Goal: Task Accomplishment & Management: Use online tool/utility

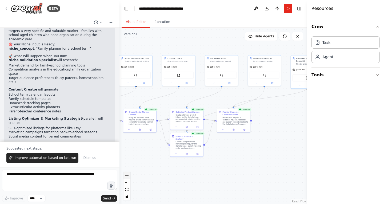
click at [129, 176] on button "zoom in" at bounding box center [127, 175] width 7 height 7
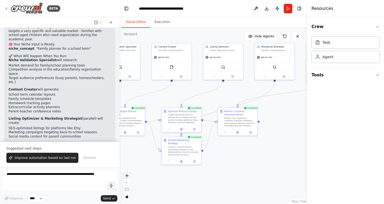
click at [129, 176] on button "zoom in" at bounding box center [127, 175] width 7 height 7
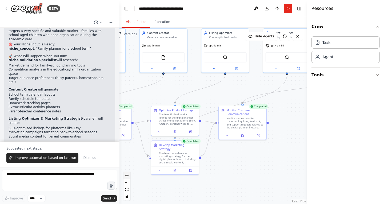
click at [129, 176] on button "zoom in" at bounding box center [127, 175] width 7 height 7
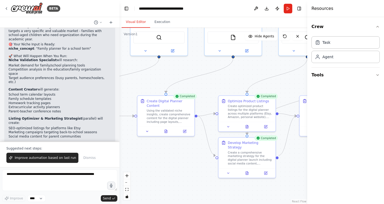
drag, startPoint x: 227, startPoint y: 181, endPoint x: 337, endPoint y: 176, distance: 110.0
click at [336, 176] on div "BETA Hello! I'm the CrewAI assistant. What kind of automation do you want to bu…" at bounding box center [192, 102] width 384 height 204
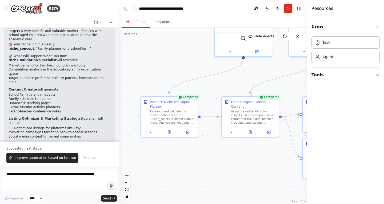
drag, startPoint x: 173, startPoint y: 168, endPoint x: 228, endPoint y: 165, distance: 54.8
click at [228, 165] on div ".deletable-edge-delete-btn { width: 20px; height: 20px; border: 0px solid #ffff…" at bounding box center [214, 116] width 188 height 176
click at [181, 112] on div "Research and validate the market potential for the {niche_concept} digital plan…" at bounding box center [172, 116] width 45 height 15
click at [184, 114] on div "Research and validate the market potential for the {niche_concept} digital plan…" at bounding box center [172, 116] width 45 height 15
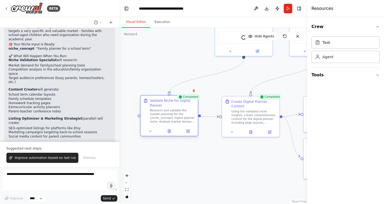
click at [184, 115] on div "Research and validate the market potential for the {niche_concept} digital plan…" at bounding box center [172, 116] width 45 height 15
click at [171, 132] on icon at bounding box center [170, 131] width 4 height 4
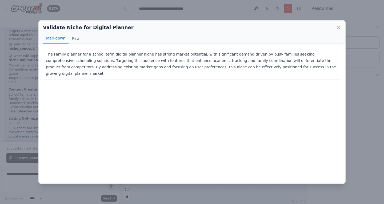
click at [81, 59] on p "The Family planner for a school term digital planner niche has strong market po…" at bounding box center [192, 64] width 292 height 26
click at [72, 37] on button "Raw" at bounding box center [76, 38] width 14 height 10
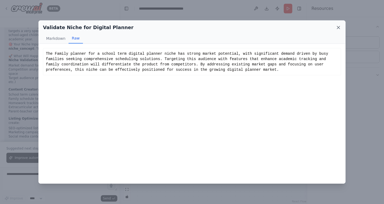
click at [337, 26] on icon at bounding box center [338, 27] width 5 height 5
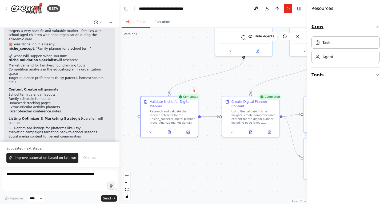
click at [377, 27] on icon "button" at bounding box center [378, 27] width 4 height 4
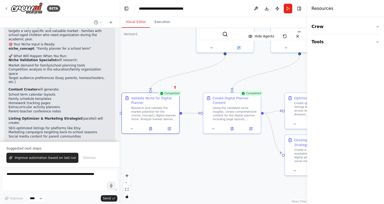
drag, startPoint x: 170, startPoint y: 53, endPoint x: 144, endPoint y: 46, distance: 27.7
click at [144, 47] on div ".deletable-edge-delete-btn { width: 20px; height: 20px; border: 0px solid #ffff…" at bounding box center [214, 116] width 188 height 176
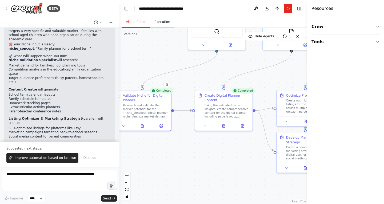
click at [157, 22] on button "Execution" at bounding box center [162, 22] width 24 height 11
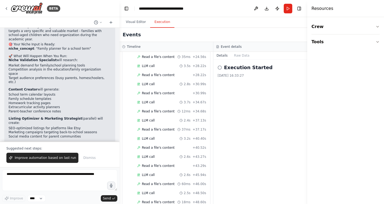
scroll to position [326, 0]
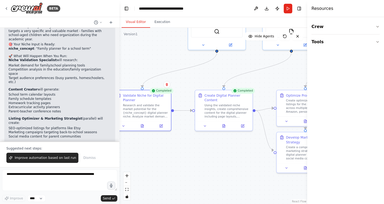
click at [136, 22] on button "Visual Editor" at bounding box center [136, 22] width 29 height 11
click at [221, 124] on button at bounding box center [224, 125] width 20 height 6
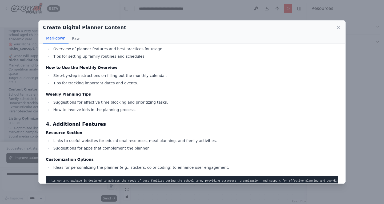
scroll to position [440, 0]
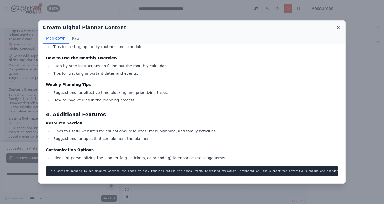
click at [340, 27] on icon at bounding box center [338, 27] width 5 height 5
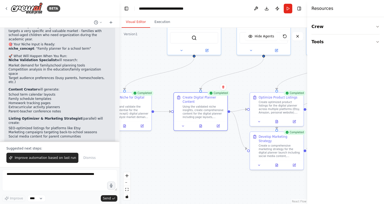
drag, startPoint x: 257, startPoint y: 142, endPoint x: 223, endPoint y: 140, distance: 34.7
click at [223, 141] on div ".deletable-edge-delete-btn { width: 20px; height: 20px; border: 0px solid #ffff…" at bounding box center [214, 116] width 188 height 176
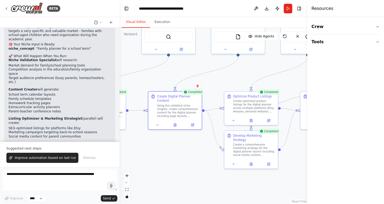
drag, startPoint x: 216, startPoint y: 148, endPoint x: 183, endPoint y: 148, distance: 32.8
click at [185, 148] on div ".deletable-edge-delete-btn { width: 20px; height: 20px; border: 0px solid #ffff…" at bounding box center [214, 116] width 188 height 176
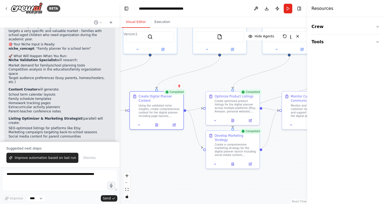
drag, startPoint x: 180, startPoint y: 148, endPoint x: 146, endPoint y: 149, distance: 33.4
click at [147, 149] on div ".deletable-edge-delete-btn { width: 20px; height: 20px; border: 0px solid #ffff…" at bounding box center [214, 116] width 188 height 176
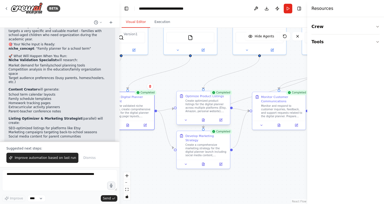
click at [208, 109] on div "Create optimized product listings for the digital planner across multiple platf…" at bounding box center [206, 106] width 42 height 14
click at [203, 122] on div at bounding box center [203, 120] width 53 height 9
click at [204, 120] on icon at bounding box center [203, 119] width 2 height 3
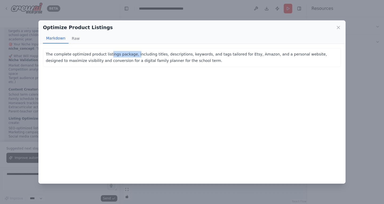
drag, startPoint x: 108, startPoint y: 54, endPoint x: 133, endPoint y: 55, distance: 25.4
click at [134, 55] on p "The complete optimized product listings package, including titles, descriptions…" at bounding box center [192, 57] width 292 height 13
click at [339, 28] on icon at bounding box center [338, 27] width 3 height 3
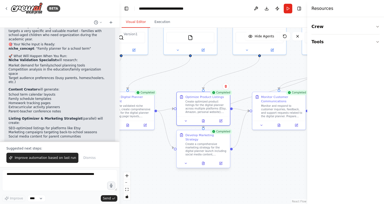
click at [204, 148] on div "Create a comprehensive marketing strategy for the digital planner launch includ…" at bounding box center [206, 149] width 42 height 14
click at [206, 162] on div at bounding box center [203, 163] width 53 height 9
click at [206, 161] on button at bounding box center [203, 163] width 18 height 5
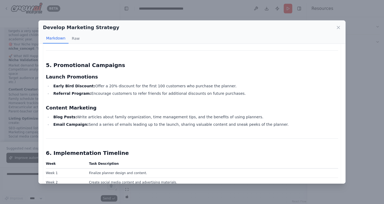
scroll to position [443, 0]
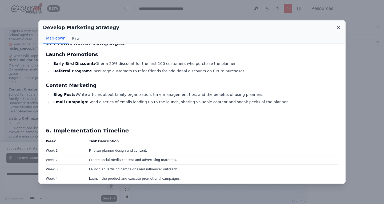
click at [339, 27] on icon at bounding box center [338, 27] width 5 height 5
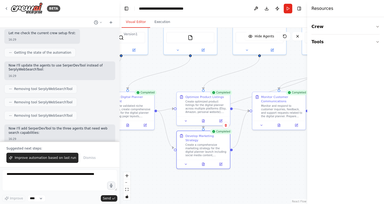
scroll to position [964, 0]
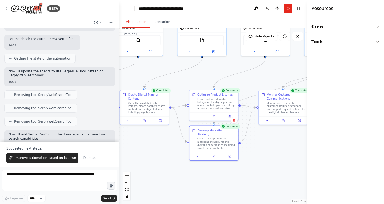
drag, startPoint x: 146, startPoint y: 66, endPoint x: 193, endPoint y: 71, distance: 47.5
click at [193, 70] on div ".deletable-edge-delete-btn { width: 20px; height: 20px; border: 0px solid #ffff…" at bounding box center [214, 116] width 188 height 176
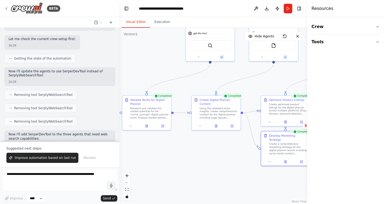
drag, startPoint x: 182, startPoint y: 75, endPoint x: 227, endPoint y: 74, distance: 44.8
click at [227, 74] on div ".deletable-edge-delete-btn { width: 20px; height: 20px; border: 0px solid #ffff…" at bounding box center [214, 116] width 188 height 176
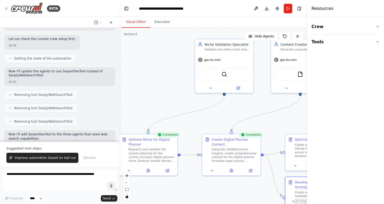
drag, startPoint x: 227, startPoint y: 74, endPoint x: 240, endPoint y: 111, distance: 38.8
click at [240, 110] on div ".deletable-edge-delete-btn { width: 20px; height: 20px; border: 0px solid #ffff…" at bounding box center [214, 116] width 188 height 176
click at [160, 159] on div "Research and validate the market potential for the {niche_concept} digital plan…" at bounding box center [151, 154] width 46 height 15
click at [149, 169] on icon at bounding box center [148, 169] width 3 height 3
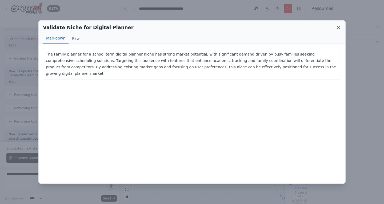
click at [338, 27] on icon at bounding box center [338, 27] width 3 height 3
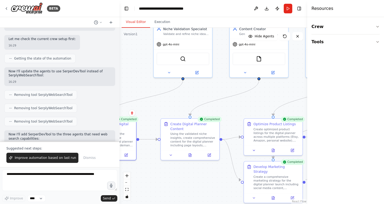
drag, startPoint x: 204, startPoint y: 118, endPoint x: 168, endPoint y: 110, distance: 37.2
click at [168, 110] on div ".deletable-edge-delete-btn { width: 20px; height: 20px; border: 0px solid #ffff…" at bounding box center [214, 116] width 188 height 176
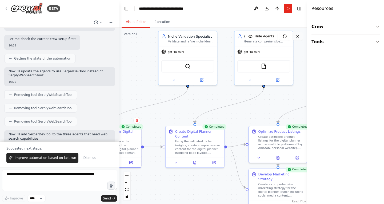
click at [299, 36] on icon at bounding box center [298, 36] width 4 height 4
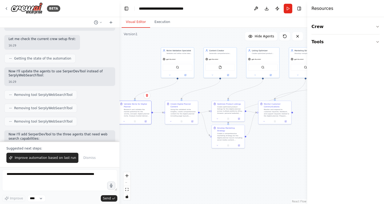
drag, startPoint x: 276, startPoint y: 93, endPoint x: 218, endPoint y: 85, distance: 58.9
click at [221, 87] on div ".deletable-edge-delete-btn { width: 20px; height: 20px; border: 0px solid #ffff…" at bounding box center [214, 116] width 188 height 176
click at [143, 67] on div ".deletable-edge-delete-btn { width: 20px; height: 20px; border: 0px solid #ffff…" at bounding box center [214, 116] width 188 height 176
click at [324, 24] on button "Crew" at bounding box center [346, 26] width 68 height 15
click at [329, 41] on div "Task" at bounding box center [327, 41] width 8 height 5
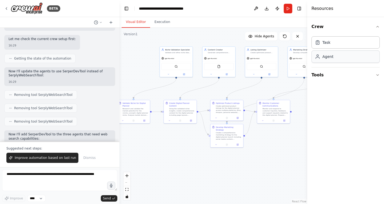
click at [327, 58] on div "Agent" at bounding box center [328, 56] width 11 height 5
click at [262, 36] on span "Hide Agents" at bounding box center [264, 36] width 19 height 4
click at [262, 36] on span "Show Agents" at bounding box center [263, 36] width 21 height 4
click at [178, 58] on div "gpt-4o-mini" at bounding box center [176, 58] width 33 height 6
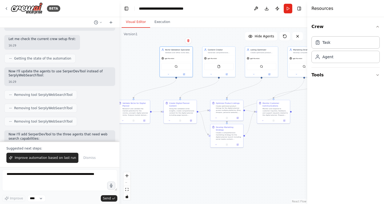
click at [140, 77] on div ".deletable-edge-delete-btn { width: 20px; height: 20px; border: 0px solid #ffff…" at bounding box center [214, 116] width 188 height 176
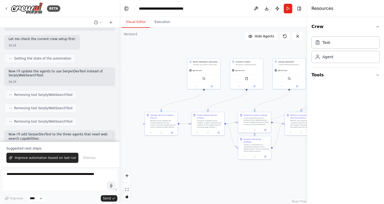
drag, startPoint x: 146, startPoint y: 165, endPoint x: 186, endPoint y: 184, distance: 43.8
click at [185, 184] on div ".deletable-edge-delete-btn { width: 20px; height: 20px; border: 0px solid #ffff…" at bounding box center [214, 116] width 188 height 176
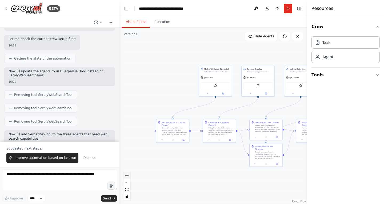
click at [127, 178] on button "zoom in" at bounding box center [127, 175] width 7 height 7
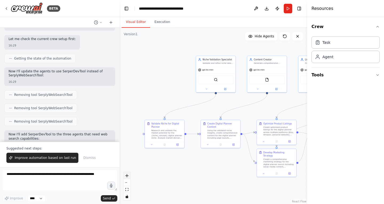
click at [126, 176] on icon "zoom in" at bounding box center [126, 175] width 3 height 3
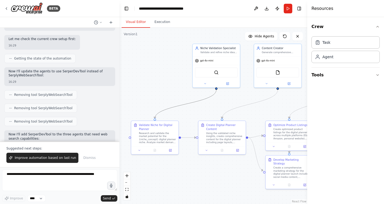
drag, startPoint x: 176, startPoint y: 107, endPoint x: 184, endPoint y: 116, distance: 11.7
click at [184, 116] on div ".deletable-edge-delete-btn { width: 20px; height: 20px; border: 0px solid #ffff…" at bounding box center [214, 116] width 188 height 176
click at [214, 51] on div "Validate and refine niche ideas for digital planners by researching market dema…" at bounding box center [218, 51] width 37 height 3
click at [215, 72] on img at bounding box center [216, 71] width 5 height 5
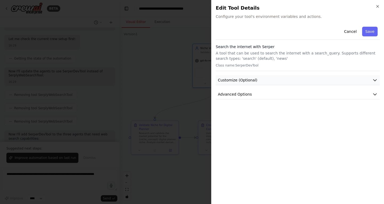
click at [259, 79] on button "Customize (Optional)" at bounding box center [298, 80] width 164 height 10
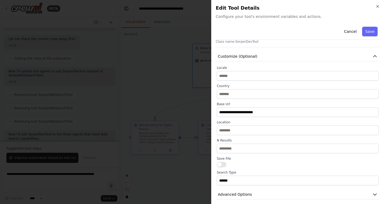
scroll to position [28, 0]
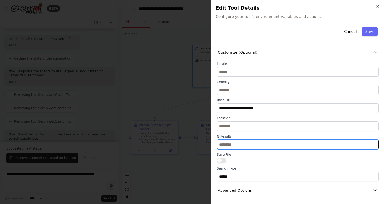
click at [257, 144] on input "**" at bounding box center [298, 145] width 162 height 10
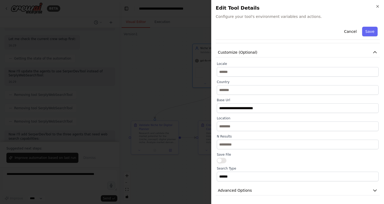
click at [259, 182] on div "**********" at bounding box center [298, 96] width 164 height 199
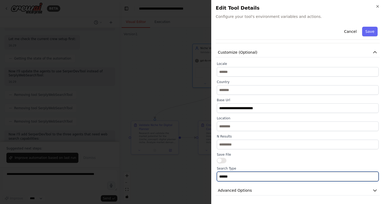
click at [260, 176] on input "******" at bounding box center [298, 177] width 162 height 10
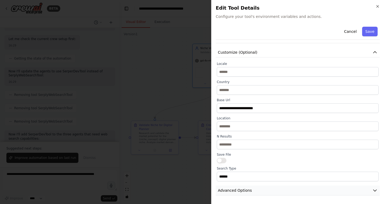
click at [261, 189] on button "Advanced Options" at bounding box center [298, 190] width 164 height 10
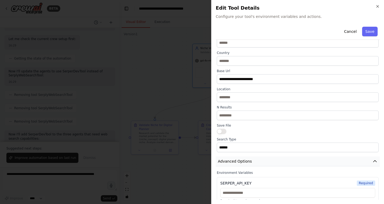
scroll to position [64, 0]
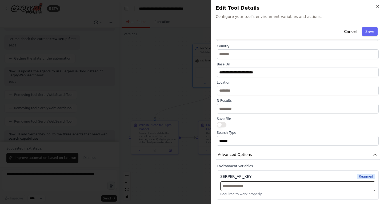
click at [256, 183] on input "text" at bounding box center [297, 186] width 155 height 10
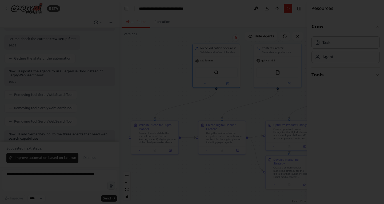
click at [74, 189] on div at bounding box center [192, 102] width 384 height 204
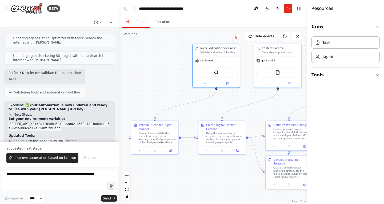
scroll to position [1102, 0]
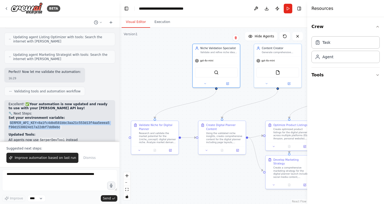
drag, startPoint x: 63, startPoint y: 102, endPoint x: 8, endPoint y: 97, distance: 55.2
click at [8, 100] on div "Excellent! ✅ Your automation is now updated and ready to use with your Serper A…" at bounding box center [59, 139] width 111 height 78
copy code "SERPER_API_KEY=8a1fc4dbd581bbc3aa21c553d13f4aa5eeea5f90d1530024d17a22dbf7dd8ebc"
click at [214, 73] on img at bounding box center [216, 71] width 5 height 5
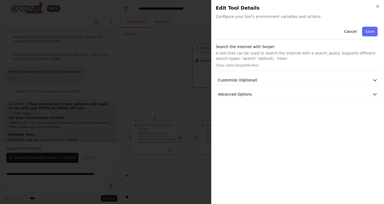
click at [261, 86] on div "Cancel Save Search the internet with Serper A tool that can be used to search t…" at bounding box center [298, 62] width 164 height 75
click at [261, 92] on button "Advanced Options" at bounding box center [298, 94] width 164 height 10
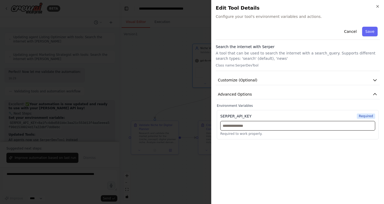
click at [259, 126] on input "text" at bounding box center [297, 126] width 155 height 10
paste input "**********"
type input "**********"
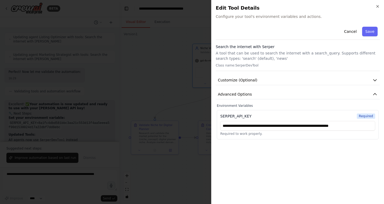
scroll to position [0, 0]
click at [323, 157] on div "**********" at bounding box center [298, 112] width 164 height 175
click at [371, 29] on button "Save" at bounding box center [369, 32] width 15 height 10
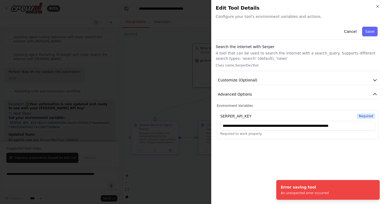
click at [339, 100] on div "**********" at bounding box center [298, 82] width 164 height 115
click at [353, 31] on button "Cancel" at bounding box center [350, 32] width 19 height 10
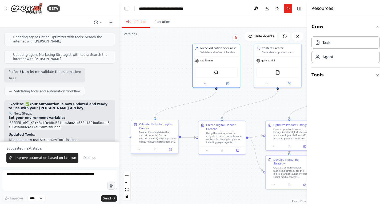
click at [165, 128] on div "Validate Niche for Digital Planner" at bounding box center [157, 126] width 37 height 8
click at [169, 133] on div "Research and validate the market potential for the {niche_concept} digital plan…" at bounding box center [157, 137] width 37 height 12
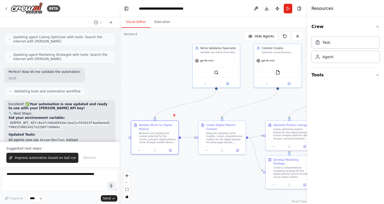
click at [161, 167] on div ".deletable-edge-delete-btn { width: 20px; height: 20px; border: 0px solid #ffff…" at bounding box center [214, 116] width 188 height 176
click at [161, 135] on div "Research and validate the market potential for the {niche_concept} digital plan…" at bounding box center [157, 137] width 37 height 12
click at [169, 151] on icon at bounding box center [170, 149] width 3 height 3
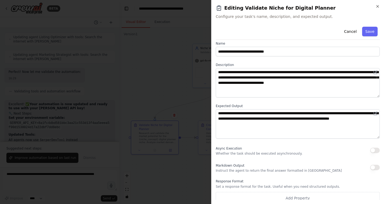
scroll to position [9, 0]
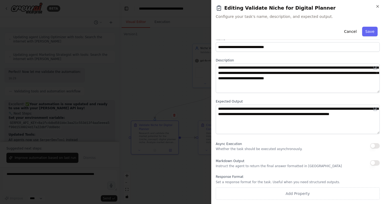
click at [380, 9] on div "**********" at bounding box center [297, 102] width 173 height 204
click at [379, 7] on icon "button" at bounding box center [378, 6] width 4 height 4
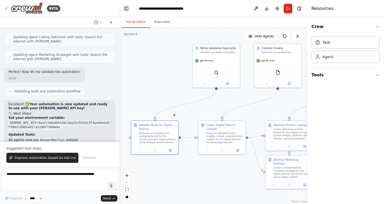
click at [128, 10] on button "Toggle Left Sidebar" at bounding box center [126, 8] width 7 height 7
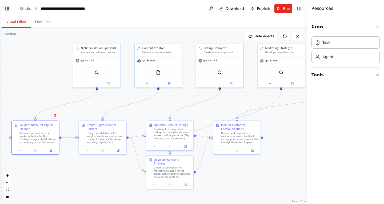
click at [8, 10] on button "Toggle Left Sidebar" at bounding box center [6, 8] width 7 height 7
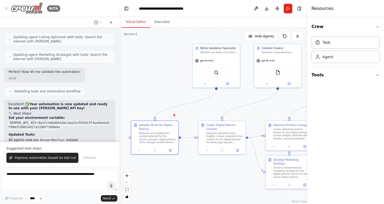
click at [8, 10] on icon at bounding box center [6, 8] width 4 height 4
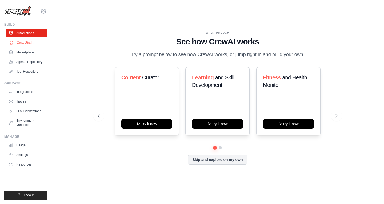
click at [22, 44] on link "Crew Studio" at bounding box center [27, 42] width 40 height 9
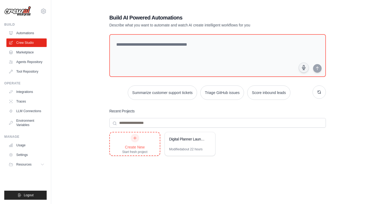
click at [130, 140] on div "Create New Start fresh project" at bounding box center [134, 144] width 25 height 20
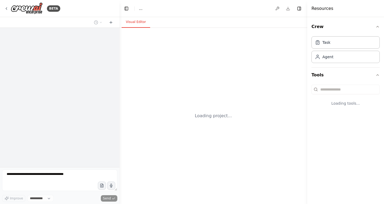
select select "****"
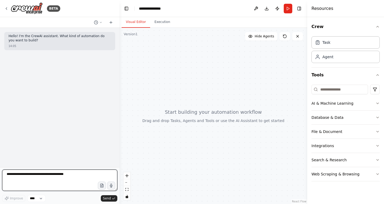
click at [49, 177] on textarea at bounding box center [59, 179] width 115 height 21
click at [45, 181] on textarea "**********" at bounding box center [59, 179] width 115 height 21
type textarea "**********"
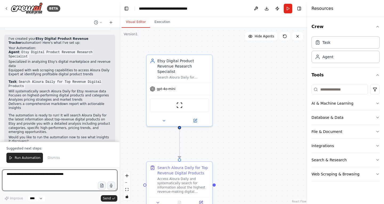
scroll to position [338, 0]
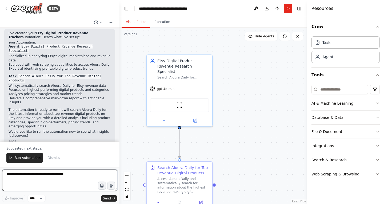
click at [57, 181] on textarea at bounding box center [59, 179] width 115 height 21
type textarea "**********"
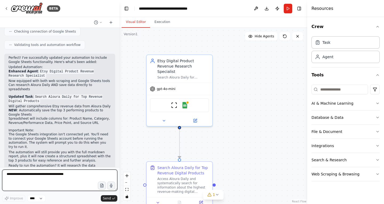
scroll to position [685, 0]
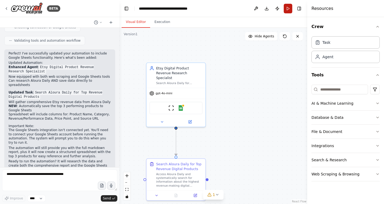
click at [288, 8] on button "Run" at bounding box center [288, 9] width 9 height 10
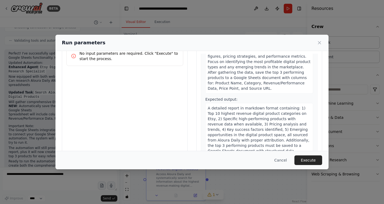
scroll to position [39, 0]
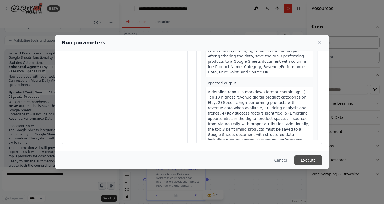
click at [310, 160] on button "Execute" at bounding box center [309, 160] width 28 height 10
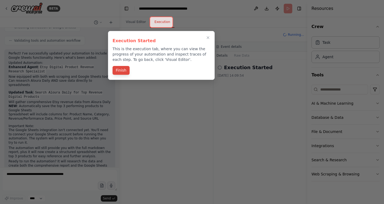
click at [121, 72] on button "Finish" at bounding box center [121, 70] width 17 height 9
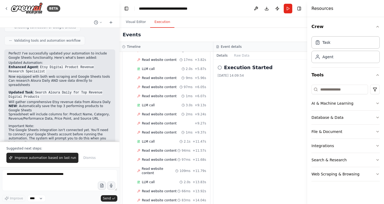
scroll to position [0, 0]
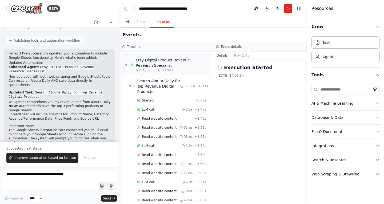
click at [135, 22] on button "Visual Editor" at bounding box center [136, 22] width 29 height 11
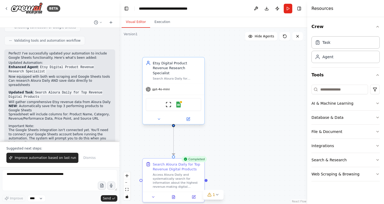
click at [185, 101] on div "ScrapeWebsiteTool Google Sheets" at bounding box center [173, 104] width 55 height 13
click at [180, 101] on img at bounding box center [179, 104] width 6 height 6
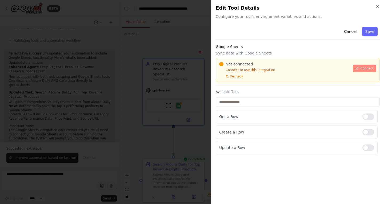
click at [375, 69] on button "Connect" at bounding box center [364, 68] width 23 height 7
click at [249, 57] on div "Google Sheets Sync data with Google Sheets Not connected Connect to use this in…" at bounding box center [298, 64] width 164 height 41
click at [248, 59] on div "Not connected Connect to use this integration Recheck Connect" at bounding box center [298, 70] width 164 height 24
click at [243, 59] on div "Not connected Connect to use this integration Recheck Connect" at bounding box center [298, 70] width 164 height 24
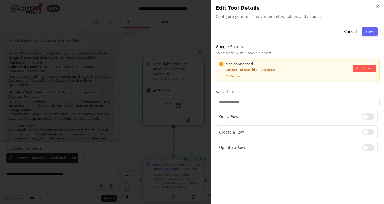
click at [249, 64] on span "Not connected" at bounding box center [239, 63] width 27 height 5
click at [148, 82] on div at bounding box center [192, 102] width 384 height 204
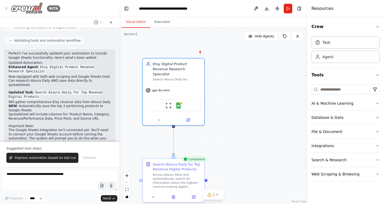
click at [35, 9] on img at bounding box center [27, 8] width 32 height 12
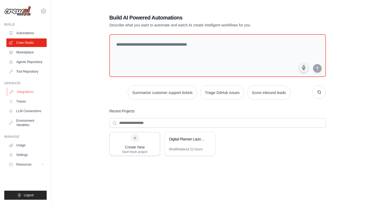
click at [28, 89] on link "Integrations" at bounding box center [27, 92] width 40 height 9
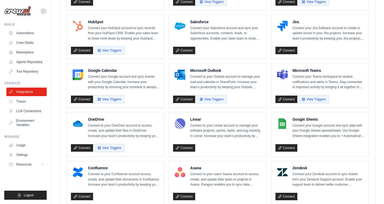
scroll to position [210, 0]
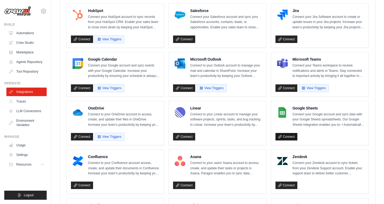
click at [283, 134] on link "Connect" at bounding box center [287, 136] width 22 height 7
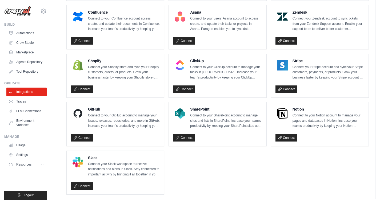
scroll to position [354, 0]
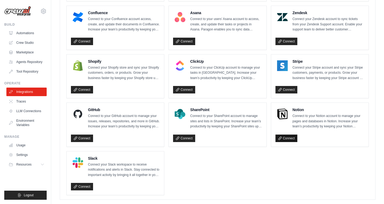
click at [285, 138] on link "Connect" at bounding box center [287, 137] width 22 height 7
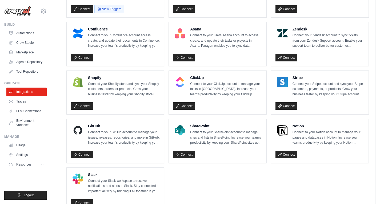
scroll to position [362, 0]
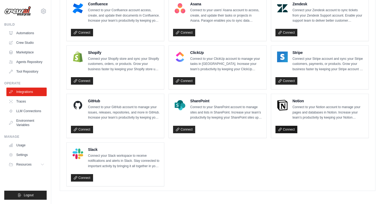
click at [286, 130] on link "Connect" at bounding box center [287, 129] width 22 height 7
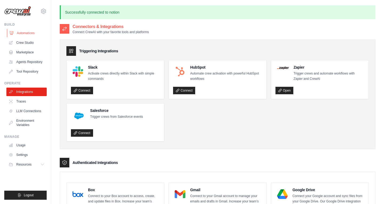
click at [26, 36] on link "Automations" at bounding box center [27, 33] width 40 height 9
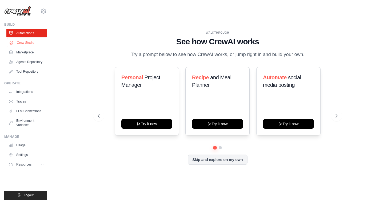
click at [30, 45] on link "Crew Studio" at bounding box center [27, 42] width 40 height 9
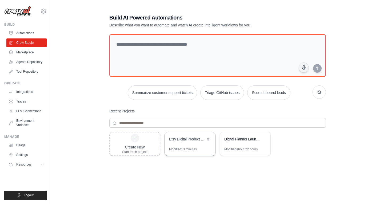
click at [177, 142] on div "Etsy Digital Product Revenue Tracker" at bounding box center [187, 139] width 37 height 6
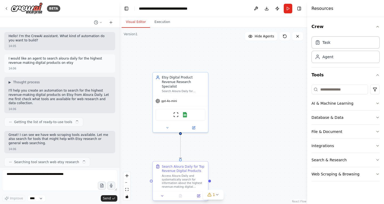
scroll to position [548, 0]
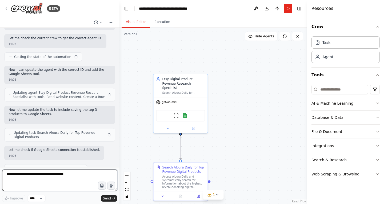
click at [58, 183] on textarea at bounding box center [59, 179] width 115 height 21
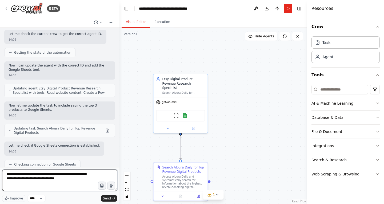
type textarea "**********"
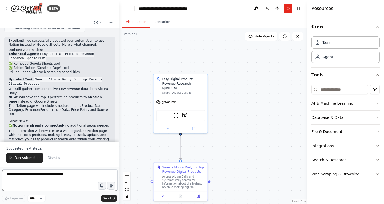
scroll to position [1052, 0]
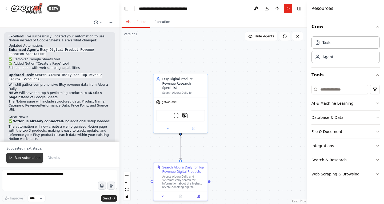
click at [30, 158] on span "Run Automation" at bounding box center [28, 158] width 26 height 4
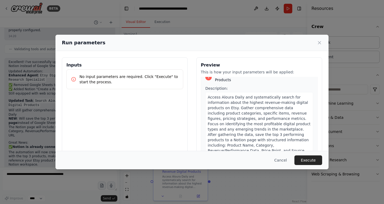
scroll to position [13, 0]
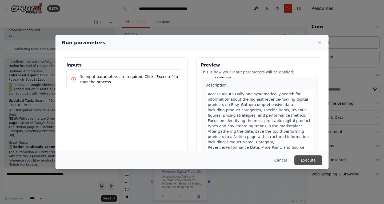
click at [304, 155] on button "Execute" at bounding box center [309, 160] width 28 height 10
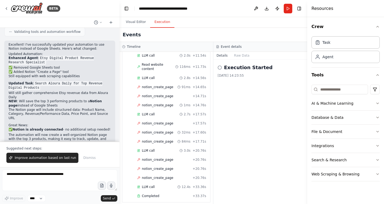
scroll to position [1052, 0]
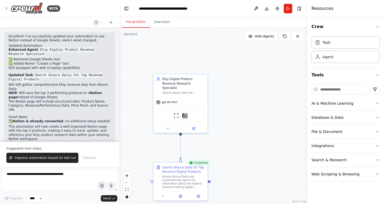
click at [134, 23] on button "Visual Editor" at bounding box center [136, 22] width 29 height 11
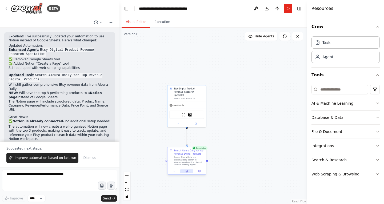
click at [189, 172] on button at bounding box center [186, 171] width 13 height 4
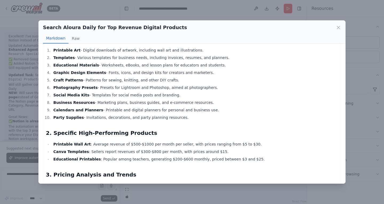
scroll to position [0, 0]
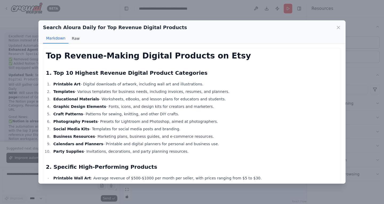
click at [78, 38] on button "Raw" at bounding box center [76, 38] width 14 height 10
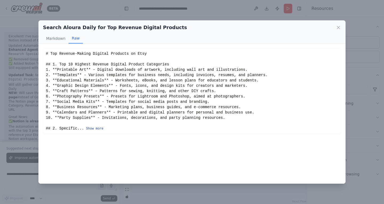
click at [99, 126] on button "Show more" at bounding box center [94, 128] width 17 height 4
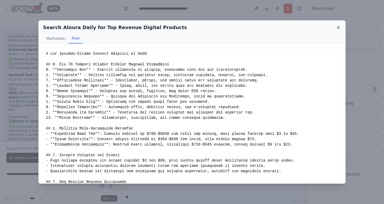
click at [338, 28] on icon at bounding box center [338, 27] width 3 height 3
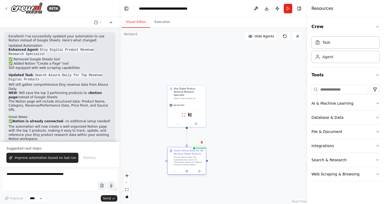
click at [188, 160] on div "Access Aloura Daily and systematically search for information about the highest…" at bounding box center [189, 161] width 30 height 10
click at [189, 162] on div "Access Aloura Daily and systematically search for information about the highest…" at bounding box center [189, 161] width 30 height 10
click at [188, 162] on div "Access Aloura Daily and systematically search for information about the highest…" at bounding box center [189, 161] width 30 height 10
click at [188, 172] on button at bounding box center [186, 171] width 13 height 4
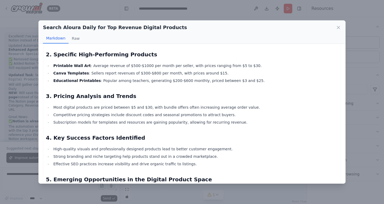
scroll to position [156, 0]
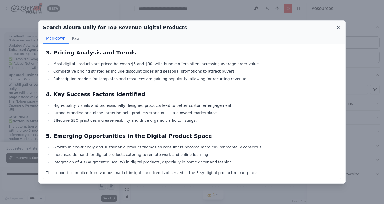
click at [338, 29] on icon at bounding box center [338, 27] width 5 height 5
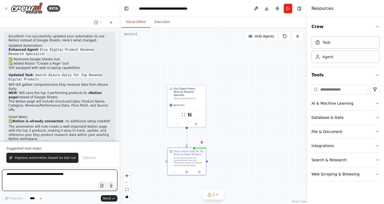
click at [64, 179] on textarea at bounding box center [59, 179] width 115 height 21
click at [22, 183] on textarea "**********" at bounding box center [59, 179] width 115 height 21
type textarea "**********"
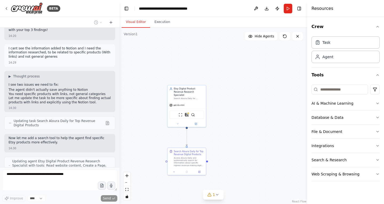
scroll to position [1188, 0]
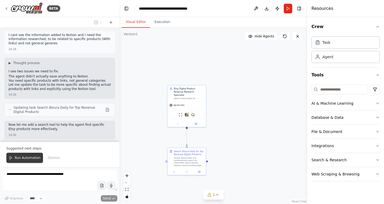
click at [34, 156] on span "Run Automation" at bounding box center [28, 158] width 26 height 4
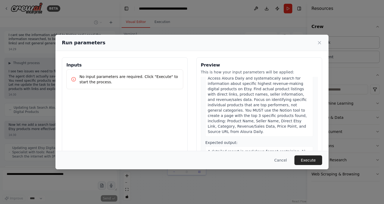
scroll to position [31, 0]
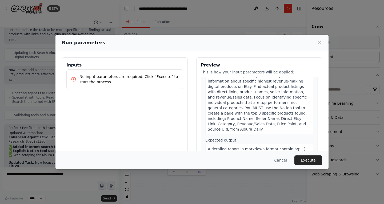
click at [320, 42] on icon at bounding box center [319, 42] width 5 height 5
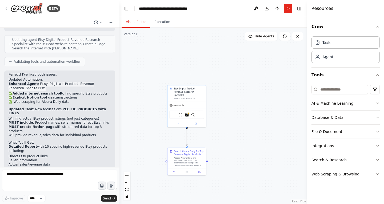
scroll to position [1331, 0]
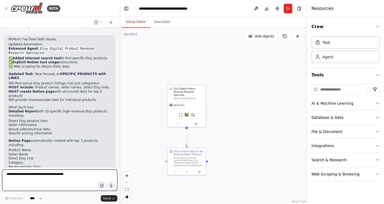
click at [76, 179] on textarea at bounding box center [59, 179] width 115 height 21
type textarea "**********"
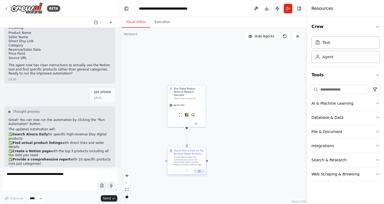
scroll to position [1453, 0]
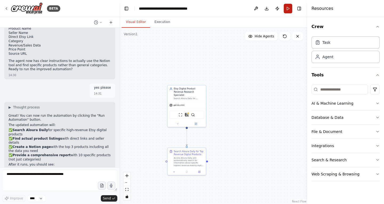
click at [287, 10] on button "Run" at bounding box center [288, 9] width 9 height 10
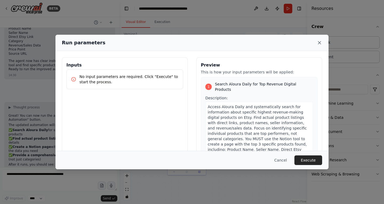
click at [320, 42] on icon at bounding box center [319, 42] width 3 height 3
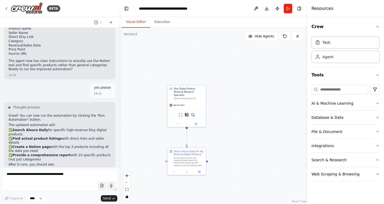
click at [43, 180] on li "Direct Etsy links you can click to view the actual products" at bounding box center [60, 182] width 102 height 4
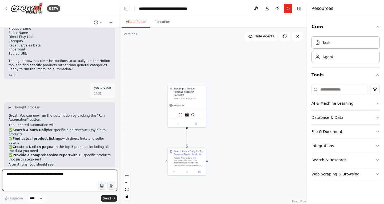
click at [54, 176] on textarea at bounding box center [59, 179] width 115 height 21
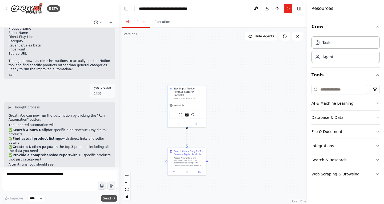
click at [104, 198] on span "Send" at bounding box center [107, 198] width 8 height 4
click at [288, 7] on button "Run" at bounding box center [288, 9] width 9 height 10
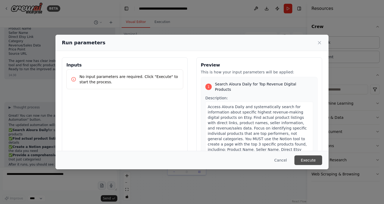
click at [317, 162] on button "Execute" at bounding box center [309, 160] width 28 height 10
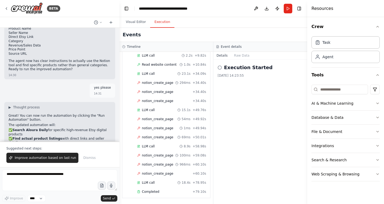
scroll to position [1478, 0]
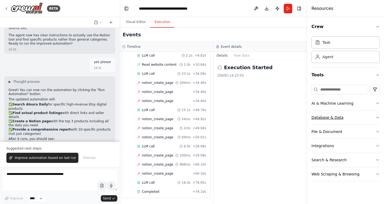
click at [333, 116] on div "Database & Data" at bounding box center [328, 117] width 32 height 5
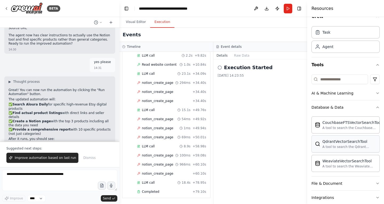
scroll to position [10, 0]
click at [339, 94] on div "AI & Machine Learning" at bounding box center [333, 92] width 42 height 5
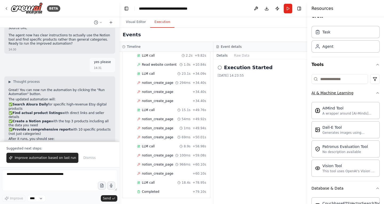
click at [339, 94] on div "AI & Machine Learning" at bounding box center [333, 92] width 42 height 5
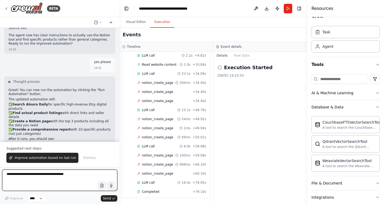
click at [50, 180] on textarea at bounding box center [59, 179] width 115 height 21
type textarea "**********"
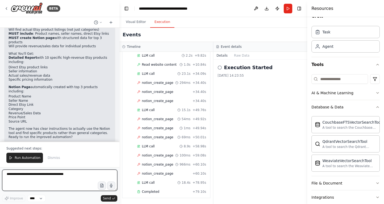
scroll to position [1385, 0]
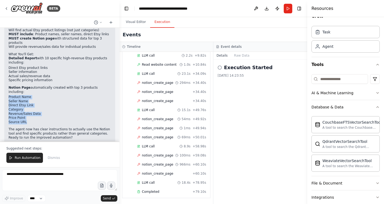
drag, startPoint x: 28, startPoint y: 85, endPoint x: 9, endPoint y: 60, distance: 31.6
click at [9, 95] on ul "Product Name Seller Name Direct Etsy Link Category Revenue/Sales Data Price Poi…" at bounding box center [60, 109] width 102 height 29
copy ul "Product Name Seller Name Direct Etsy Link Category Revenue/Sales Data Price Poi…"
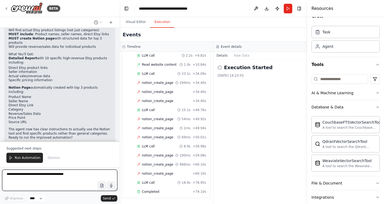
click at [62, 180] on textarea at bounding box center [59, 179] width 115 height 21
paste textarea "**********"
type textarea "**********"
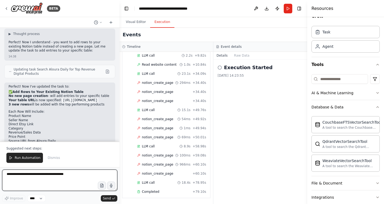
scroll to position [1889, 0]
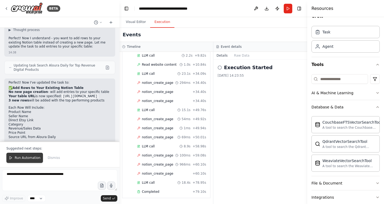
click at [27, 162] on button "Run Automation" at bounding box center [24, 158] width 37 height 10
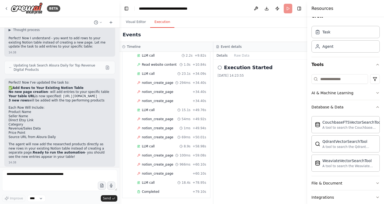
scroll to position [1863, 0]
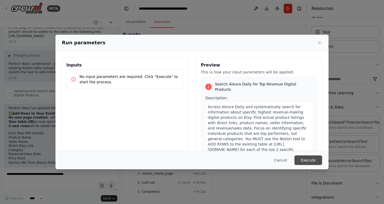
click at [310, 158] on button "Execute" at bounding box center [309, 160] width 28 height 10
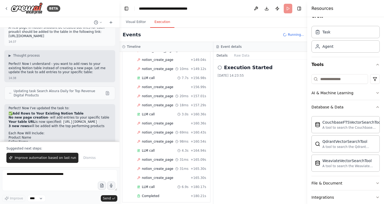
scroll to position [1889, 0]
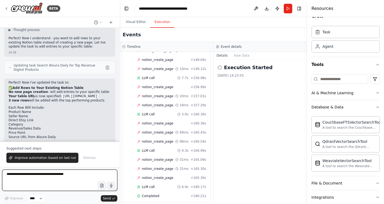
click at [62, 175] on textarea at bounding box center [59, 179] width 115 height 21
type textarea "**********"
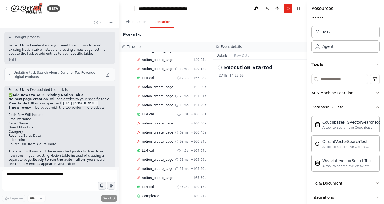
scroll to position [1895, 0]
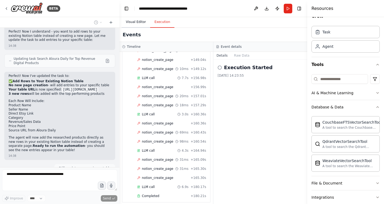
click at [136, 23] on button "Visual Editor" at bounding box center [136, 22] width 29 height 11
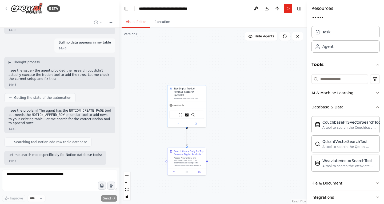
scroll to position [2053, 0]
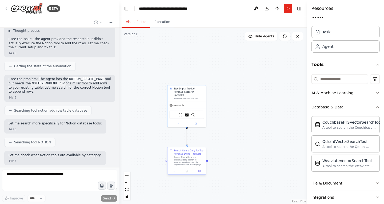
click at [192, 163] on div "Access Aloura Daily and systematically search for information about specific hi…" at bounding box center [189, 161] width 30 height 10
click at [199, 121] on button at bounding box center [196, 123] width 18 height 4
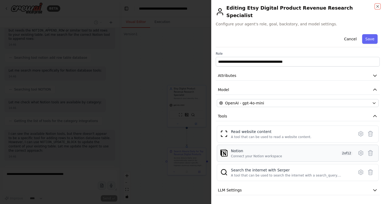
scroll to position [2110, 0]
click at [297, 149] on div "Notion Connect your Notion workspace 2 of 12" at bounding box center [292, 153] width 122 height 10
click at [332, 148] on div "Notion Connect your Notion workspace 2 of 12" at bounding box center [292, 153] width 122 height 10
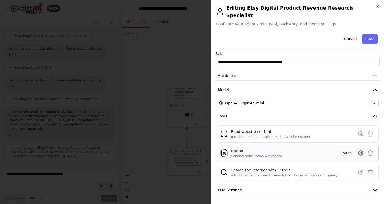
click at [358, 150] on icon at bounding box center [361, 153] width 6 height 6
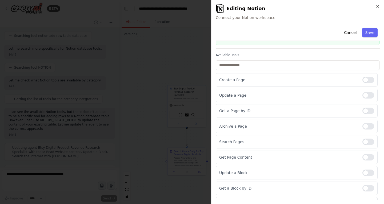
scroll to position [26, 0]
click at [369, 97] on div at bounding box center [369, 96] width 12 height 6
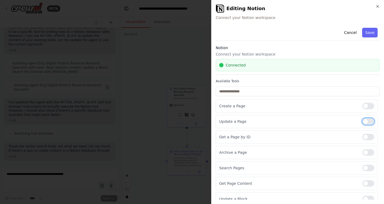
scroll to position [2211, 0]
click at [369, 30] on button "Save" at bounding box center [369, 33] width 15 height 10
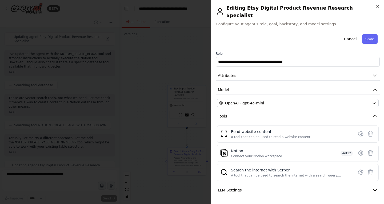
scroll to position [2278, 0]
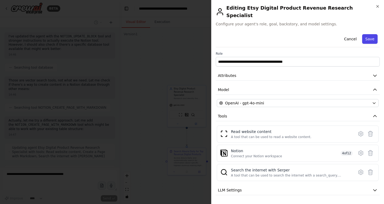
click at [374, 34] on button "Save" at bounding box center [369, 39] width 15 height 10
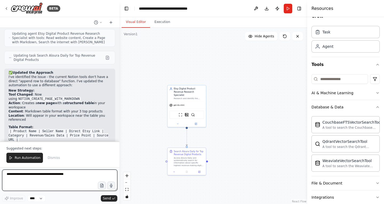
scroll to position [2401, 0]
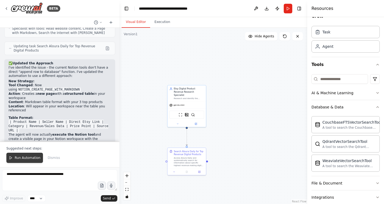
click at [32, 157] on span "Run Automation" at bounding box center [28, 158] width 26 height 4
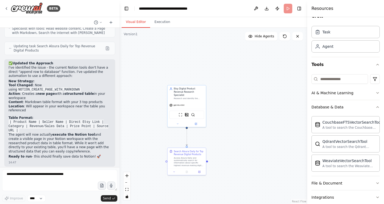
scroll to position [2375, 0]
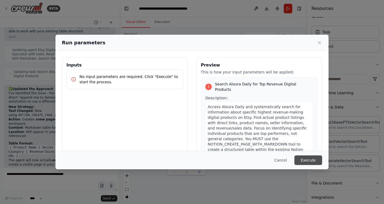
click at [308, 160] on button "Execute" at bounding box center [309, 160] width 28 height 10
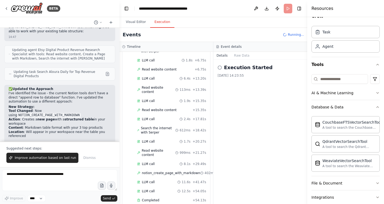
scroll to position [2401, 0]
